Goal: Task Accomplishment & Management: Manage account settings

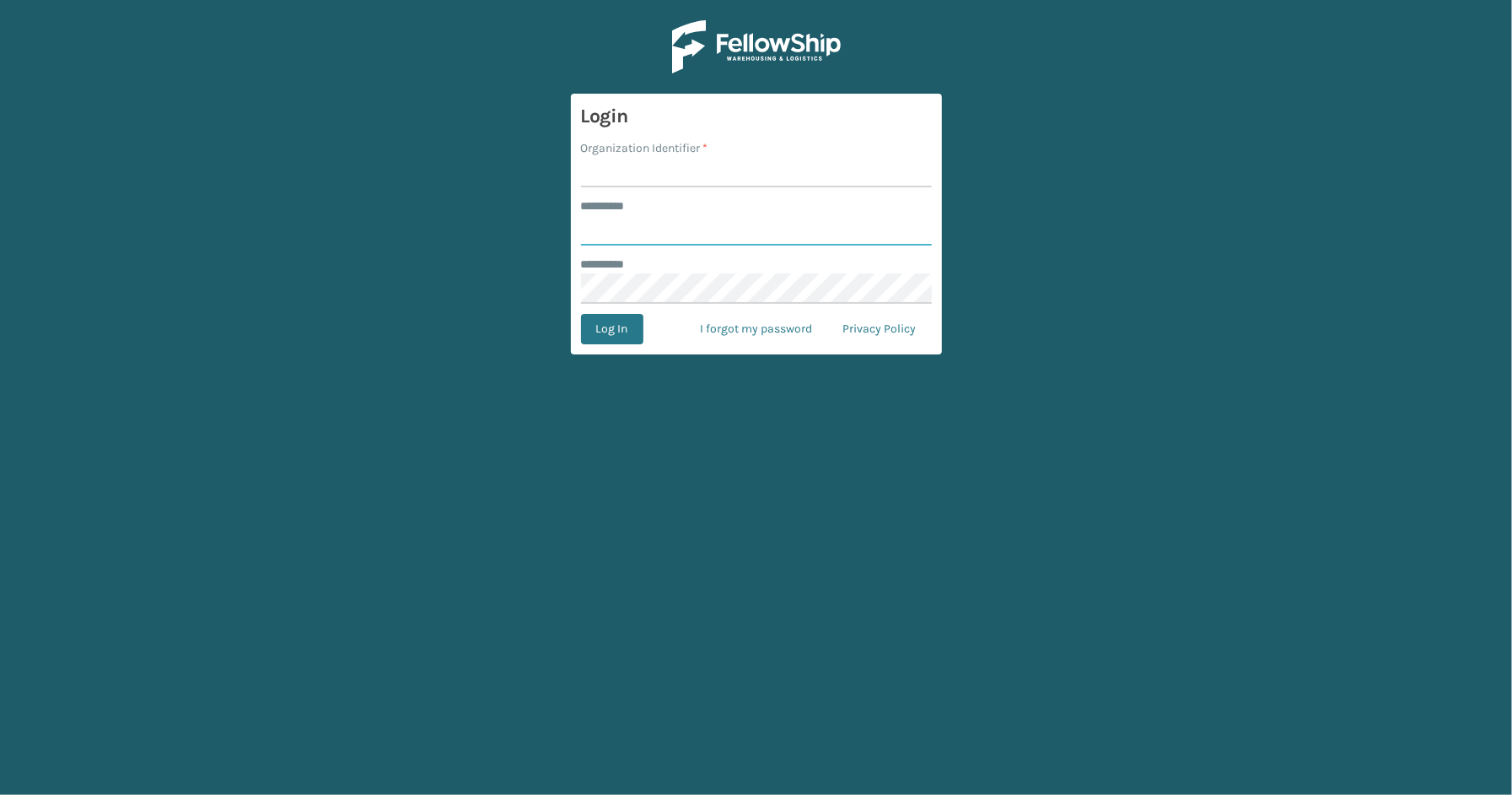
type input "*****"
click at [623, 178] on input "Organization Identifier *" at bounding box center [756, 171] width 351 height 30
type input "SleepGeekz"
click at [597, 333] on button "Log In" at bounding box center [612, 328] width 62 height 30
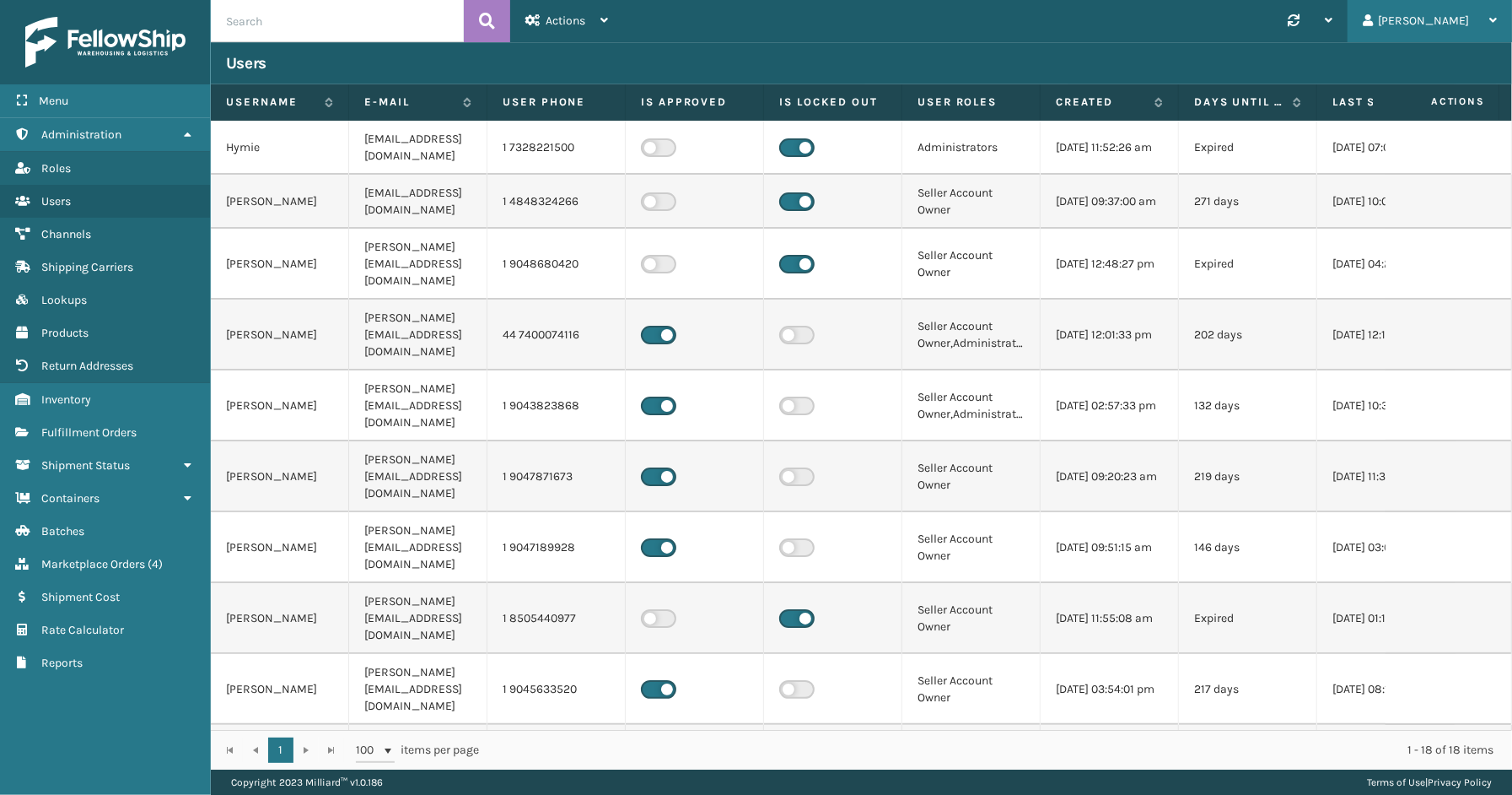
click at [1456, 17] on div "[PERSON_NAME]" at bounding box center [1430, 20] width 134 height 42
click at [1389, 64] on li "Log Out" at bounding box center [1398, 65] width 226 height 46
